Goal: Check status: Check status

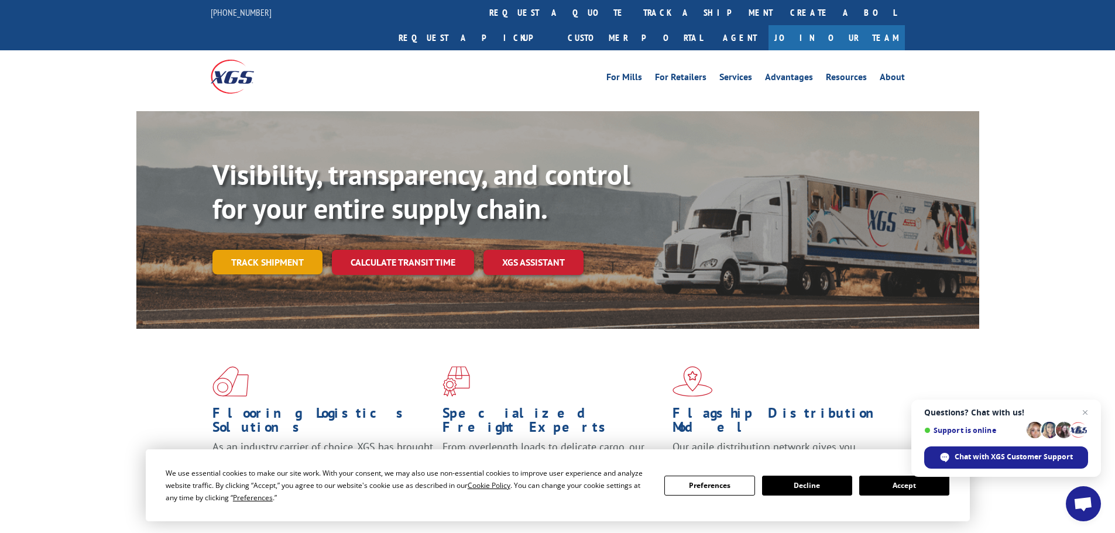
click at [267, 250] on link "Track shipment" at bounding box center [267, 262] width 110 height 25
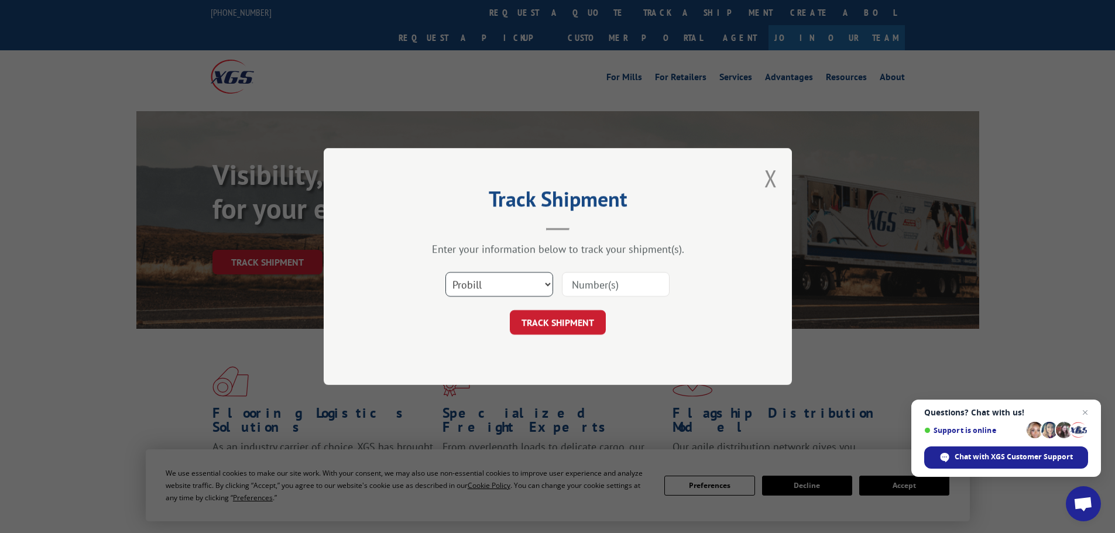
click at [543, 291] on select "Select category... Probill BOL PO" at bounding box center [499, 284] width 108 height 25
select select "po"
click at [445, 272] on select "Select category... Probill BOL PO" at bounding box center [499, 284] width 108 height 25
click at [577, 281] on input at bounding box center [616, 284] width 108 height 25
paste input "20544846"
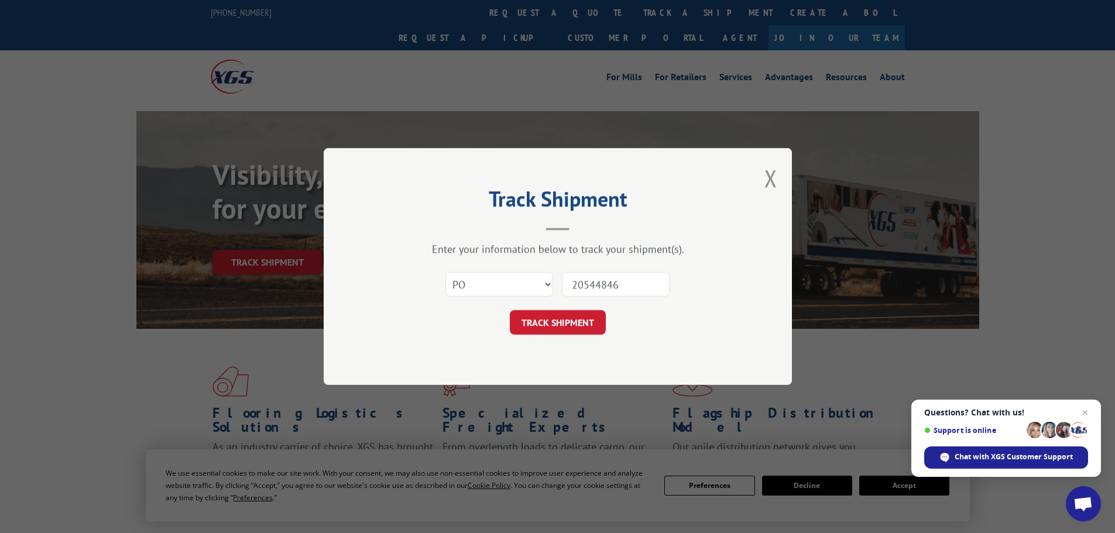
type input "20544846"
click at [539, 343] on div "Track Shipment Enter your information below to track your shipment(s). Select c…" at bounding box center [558, 266] width 468 height 237
click at [536, 329] on button "TRACK SHIPMENT" at bounding box center [558, 322] width 96 height 25
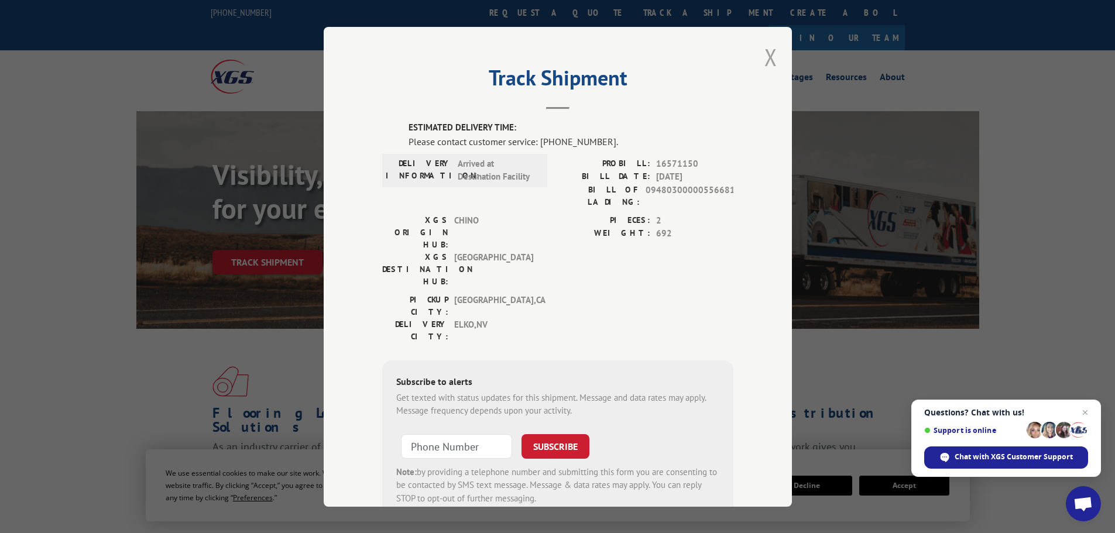
click at [767, 50] on button "Close modal" at bounding box center [770, 57] width 13 height 31
